Goal: Transaction & Acquisition: Purchase product/service

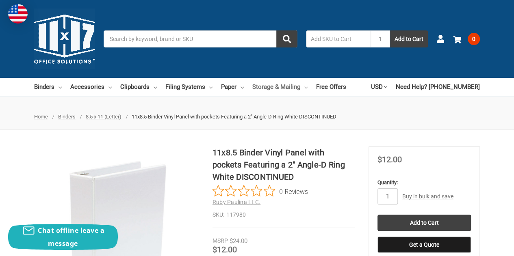
click at [271, 87] on link "Storage & Mailing" at bounding box center [279, 87] width 55 height 18
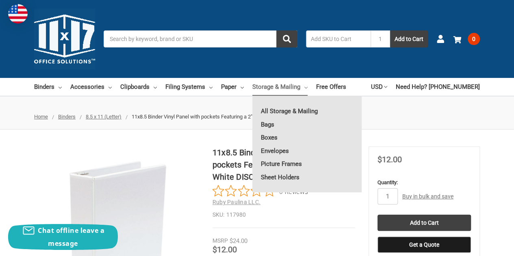
click at [59, 53] on img at bounding box center [64, 39] width 61 height 61
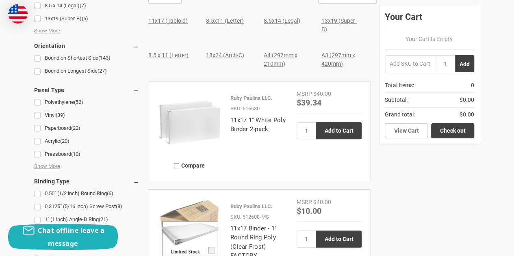
scroll to position [376, 0]
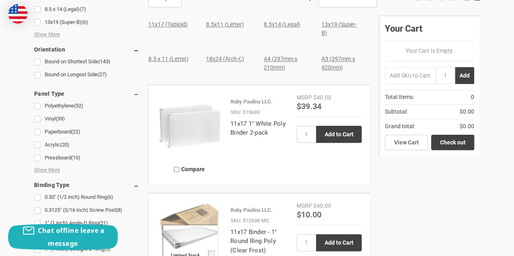
click at [170, 26] on link "11x17 (Tabloid)" at bounding box center [167, 24] width 39 height 7
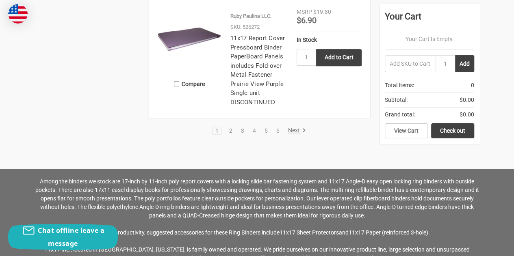
scroll to position [1764, 0]
click at [294, 130] on link "Next" at bounding box center [295, 131] width 21 height 7
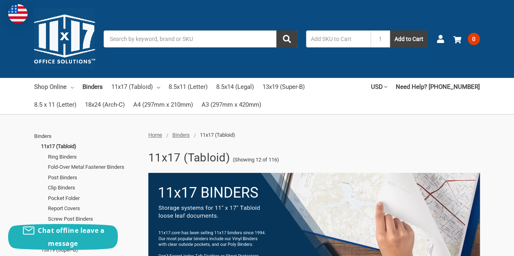
click at [61, 90] on link "Shop Online" at bounding box center [54, 87] width 40 height 18
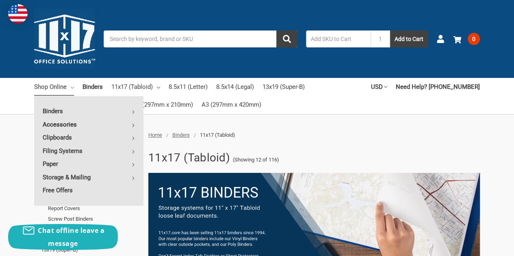
click at [66, 123] on link "Accessories" at bounding box center [88, 124] width 109 height 13
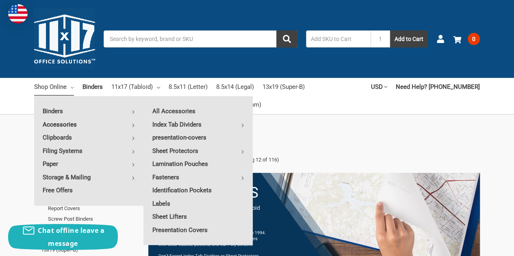
click at [217, 35] on input "Search" at bounding box center [201, 38] width 194 height 17
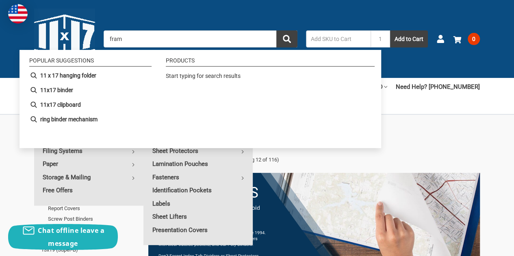
type input "frame"
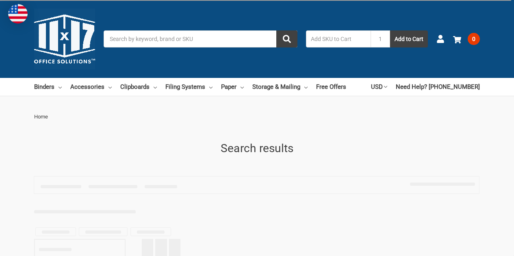
type input "frame"
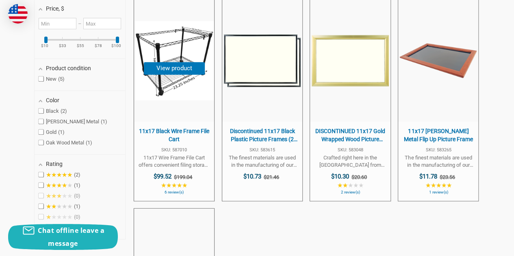
scroll to position [228, 0]
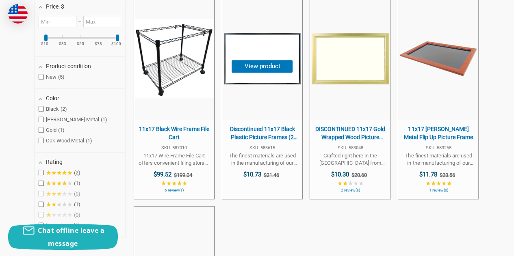
click at [266, 134] on span "Discontinued 11x17 Black Plastic Picture Frames (2 per Package)" at bounding box center [262, 134] width 72 height 16
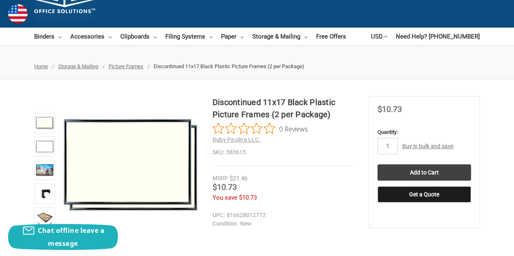
scroll to position [50, 0]
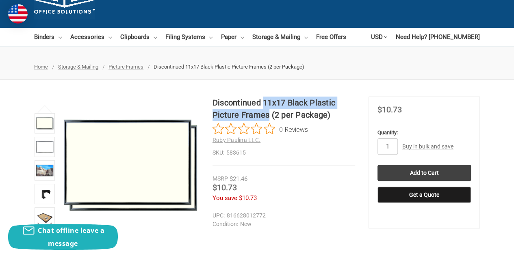
drag, startPoint x: 263, startPoint y: 100, endPoint x: 267, endPoint y: 116, distance: 16.2
click at [267, 116] on h1 "Discontinued 11x17 Black Plastic Picture Frames (2 per Package)" at bounding box center [284, 109] width 143 height 24
copy h1 "11x17 Black Plastic Picture Frames"
